Goal: Task Accomplishment & Management: Use online tool/utility

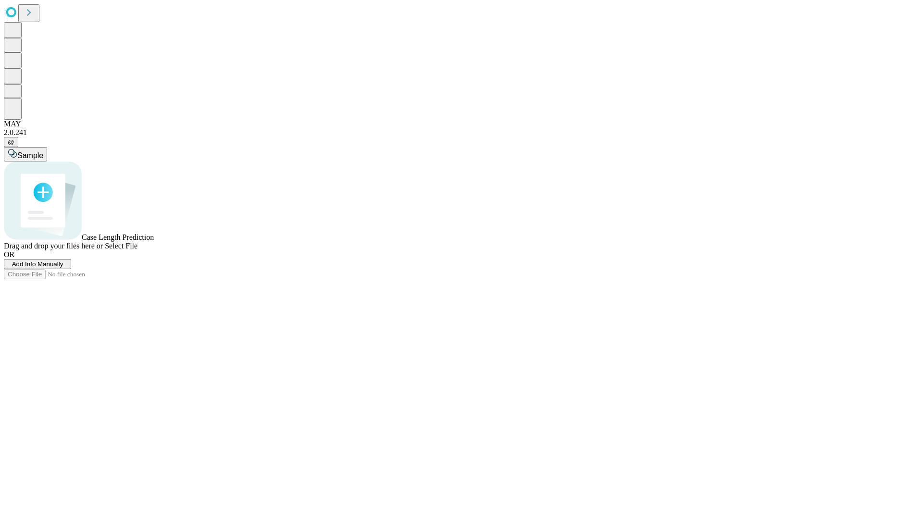
click at [63, 268] on span "Add Info Manually" at bounding box center [37, 263] width 51 height 7
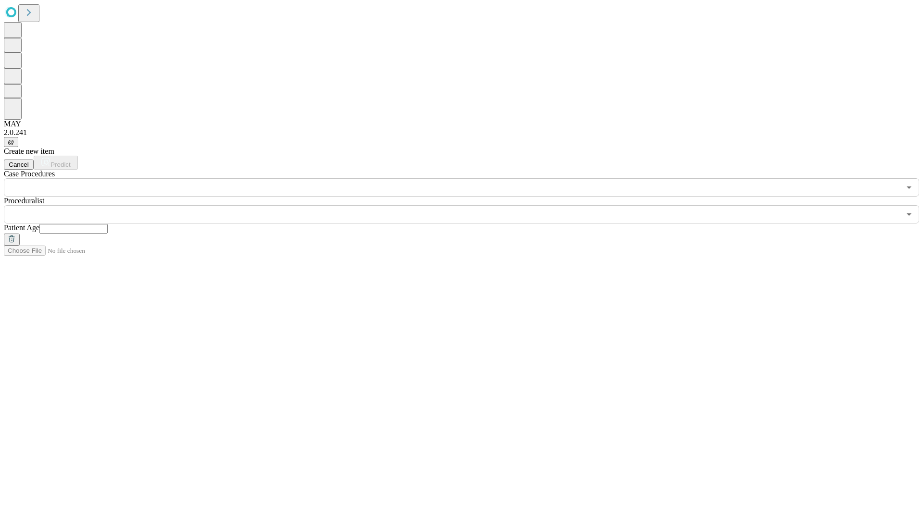
click at [108, 224] on input "text" at bounding box center [73, 229] width 68 height 10
type input "**"
click at [468, 205] on input "text" at bounding box center [452, 214] width 896 height 18
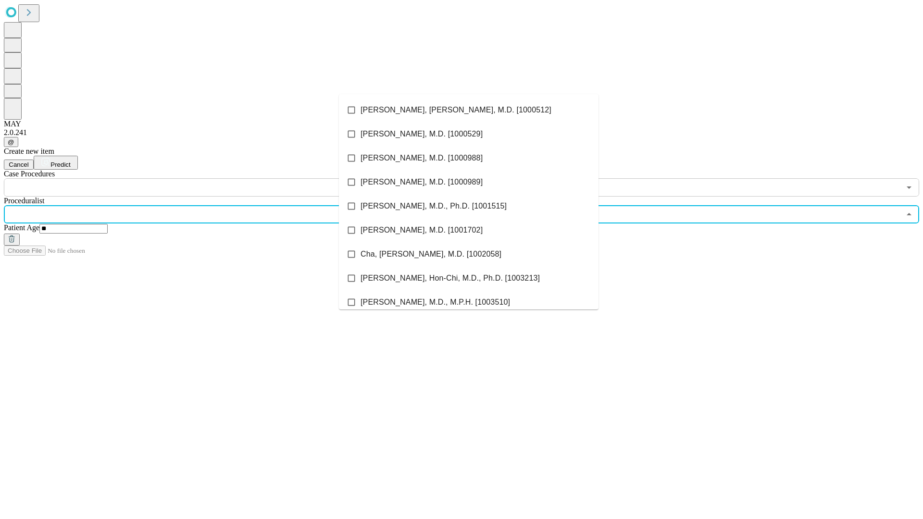
click at [469, 110] on li "[PERSON_NAME], [PERSON_NAME], M.D. [1000512]" at bounding box center [469, 110] width 260 height 24
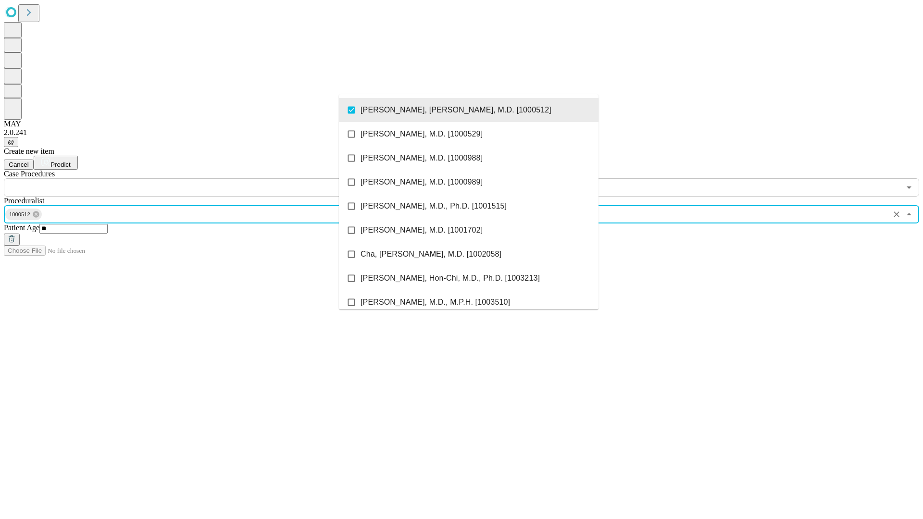
click at [202, 178] on input "text" at bounding box center [452, 187] width 896 height 18
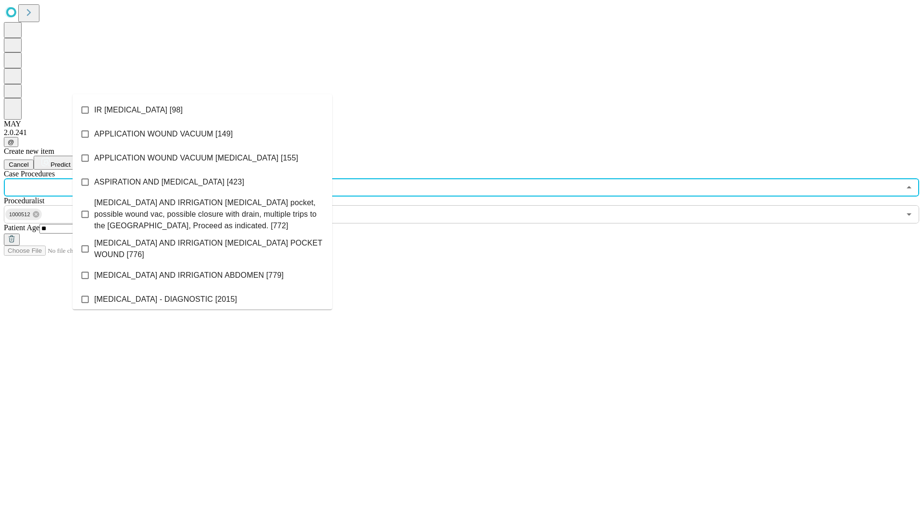
click at [202, 110] on li "IR [MEDICAL_DATA] [98]" at bounding box center [203, 110] width 260 height 24
